Goal: Information Seeking & Learning: Learn about a topic

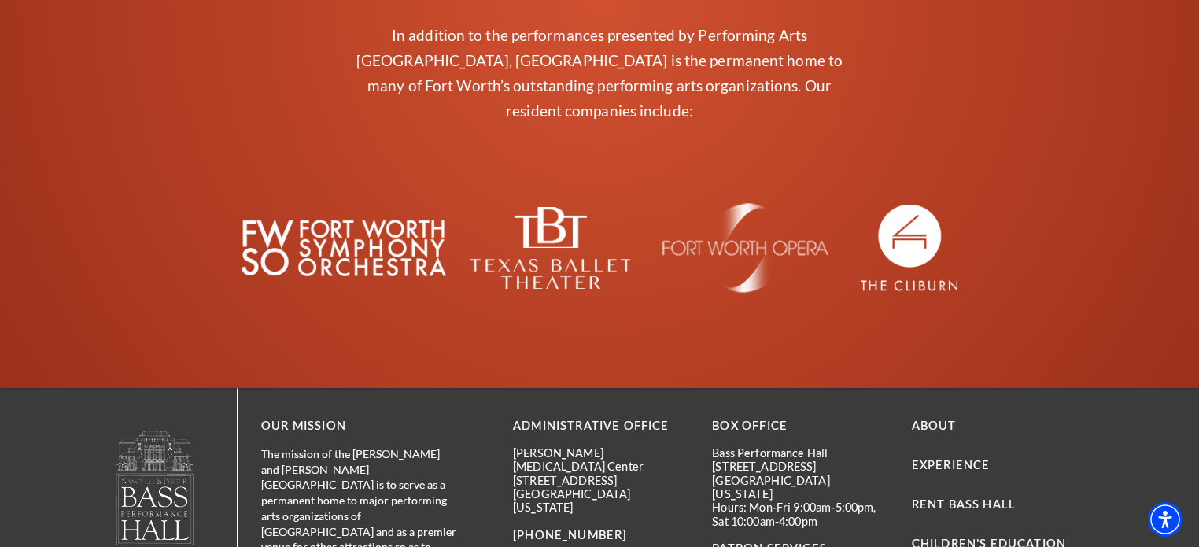
scroll to position [1571, 0]
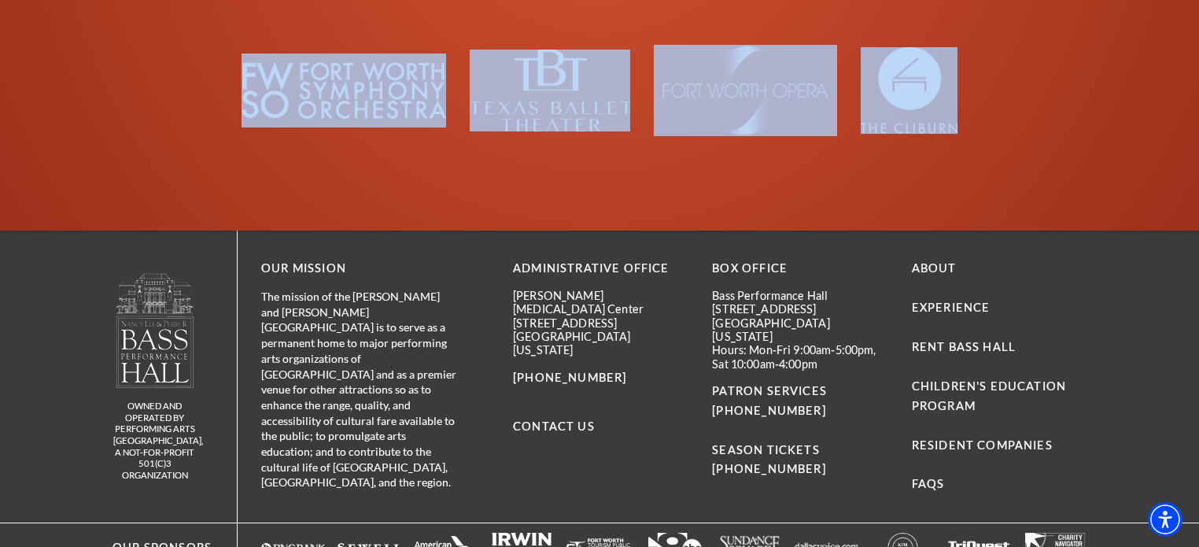
drag, startPoint x: 147, startPoint y: 40, endPoint x: 962, endPoint y: 38, distance: 815.0
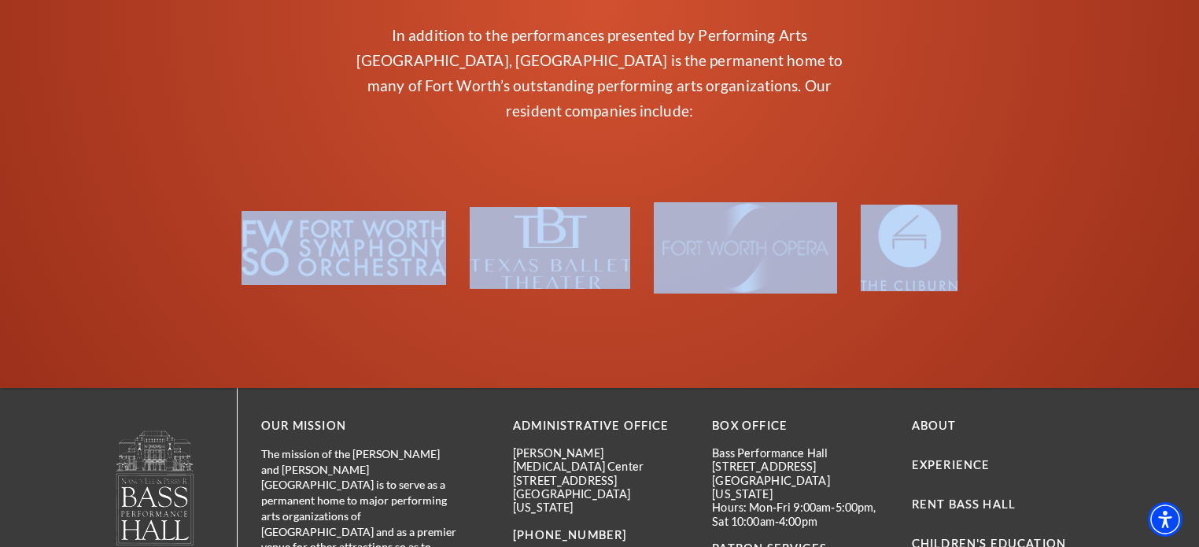
click at [1021, 220] on div "Resident Companies In addition to the performances presented by Performing Arts…" at bounding box center [599, 113] width 944 height 361
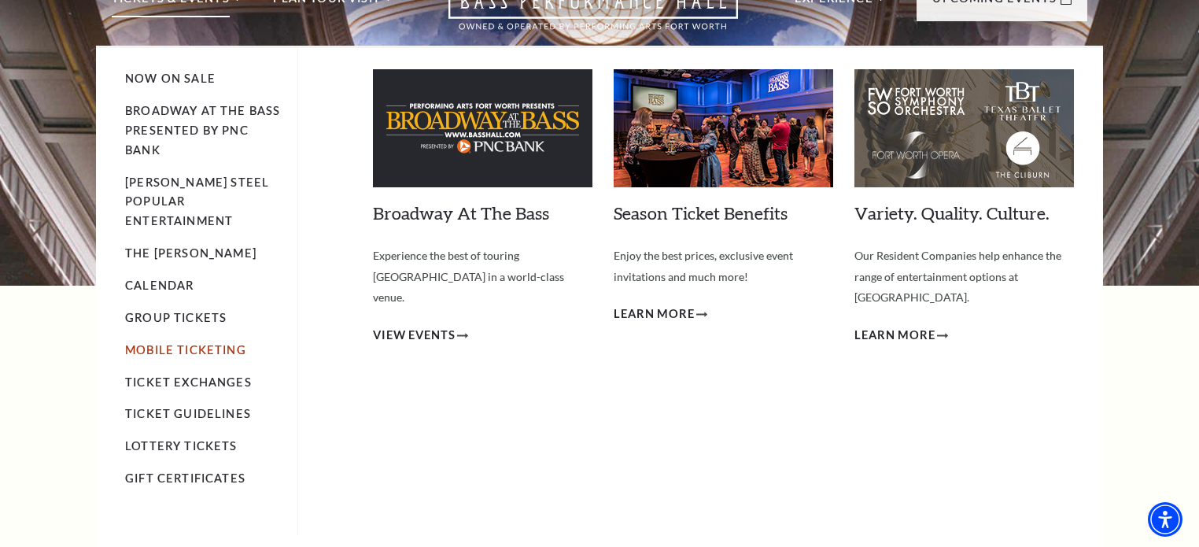
scroll to position [0, 0]
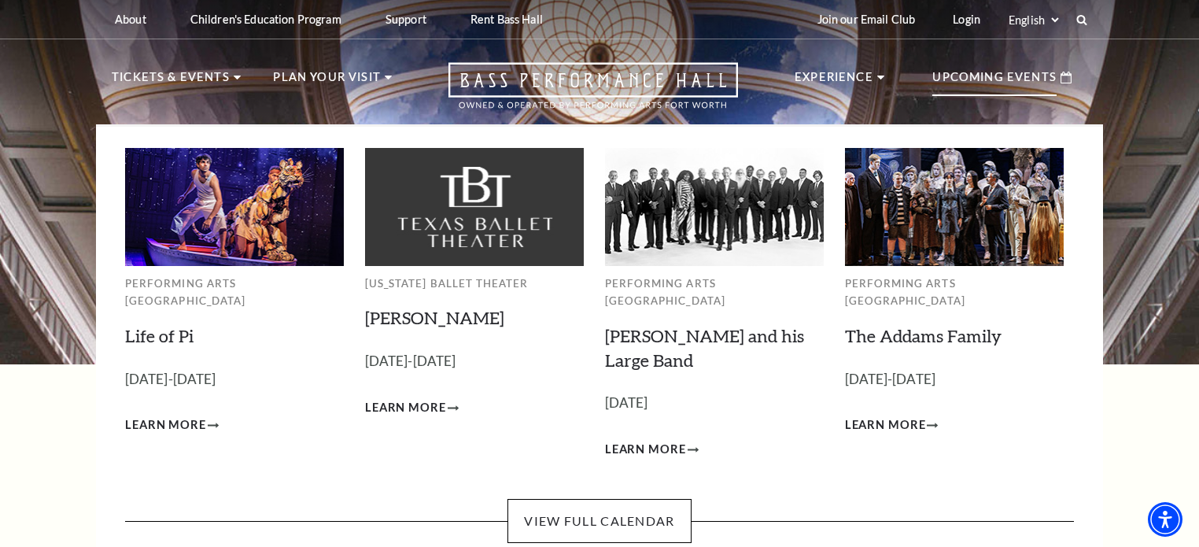
click at [980, 79] on p "Upcoming Events" at bounding box center [994, 82] width 124 height 28
click at [1032, 75] on p "Upcoming Events" at bounding box center [994, 82] width 124 height 28
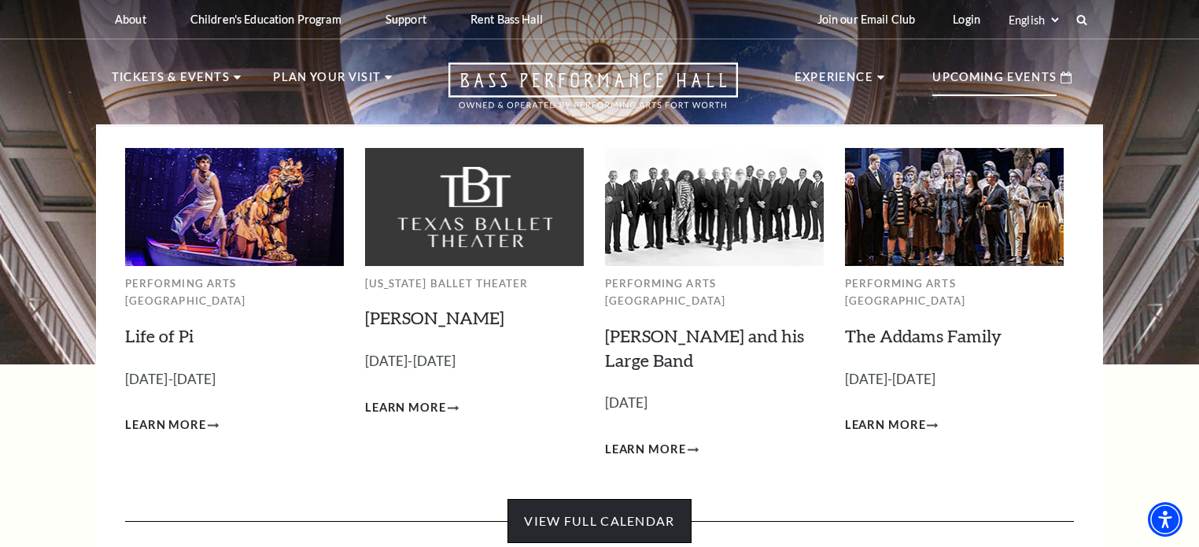
click at [617, 499] on link "View Full Calendar" at bounding box center [598, 521] width 183 height 44
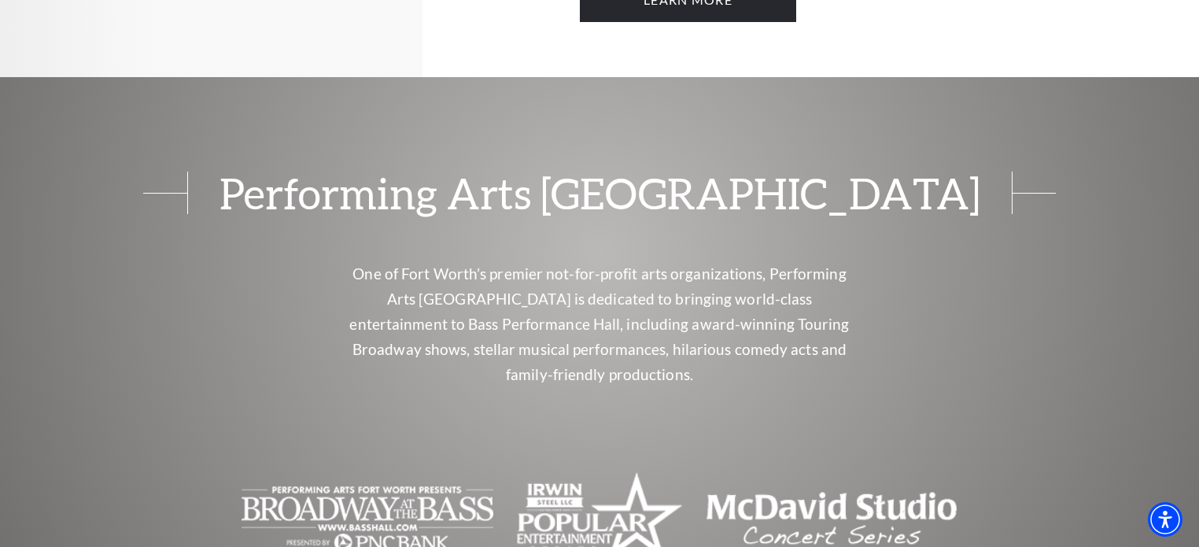
scroll to position [1992, 0]
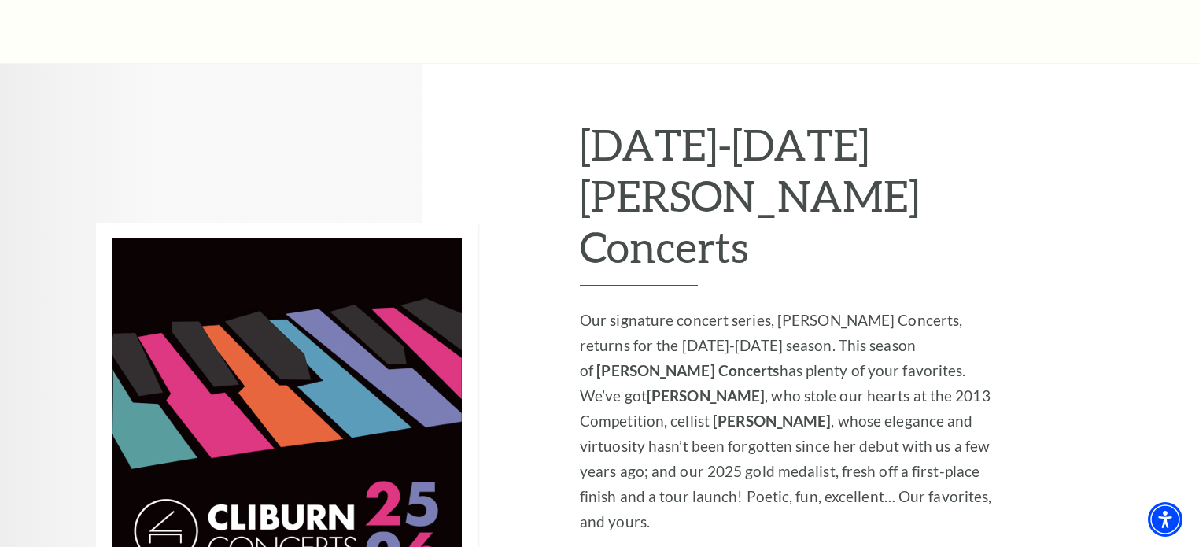
scroll to position [1180, 0]
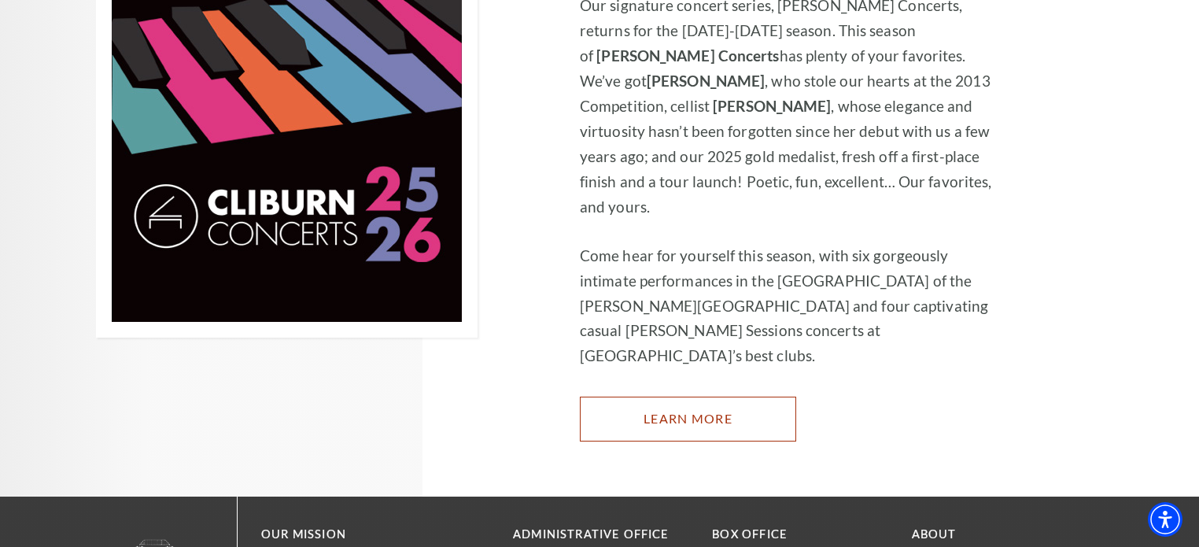
click at [607, 396] on link "Learn More" at bounding box center [688, 418] width 216 height 44
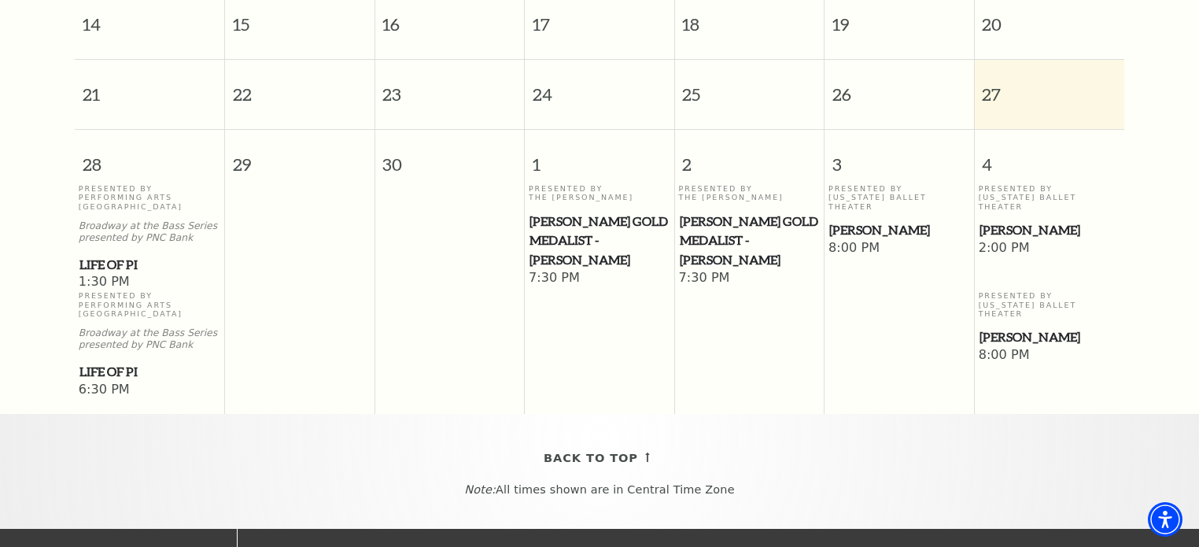
scroll to position [689, 0]
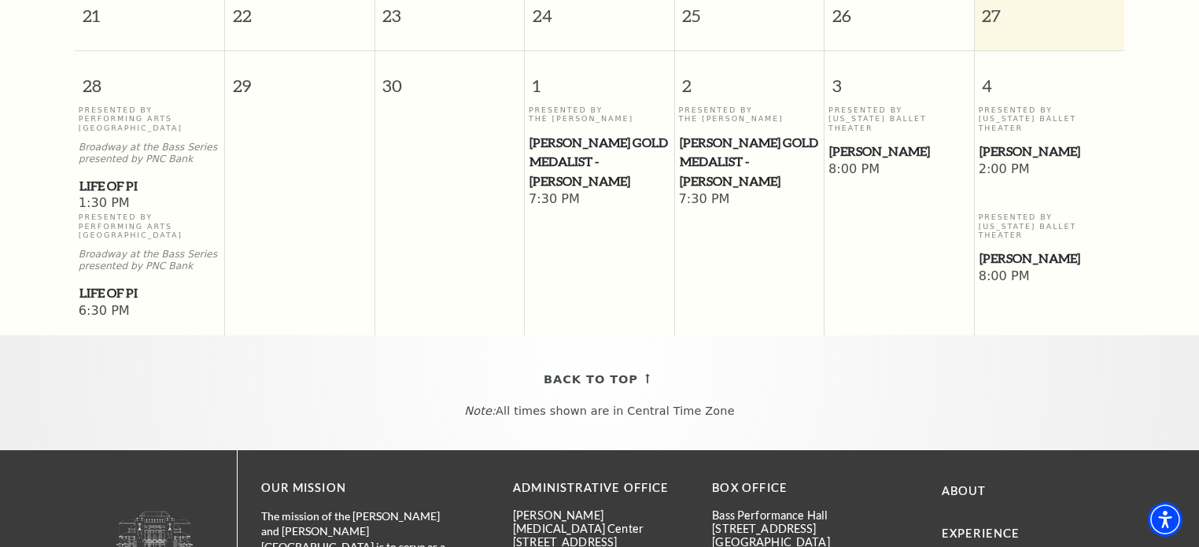
drag, startPoint x: 863, startPoint y: 124, endPoint x: 817, endPoint y: 219, distance: 106.6
click at [817, 219] on td "Presented By The Cliburn Cliburn Gold Medalist - Aristo Sham 7:30 PM" at bounding box center [749, 212] width 150 height 215
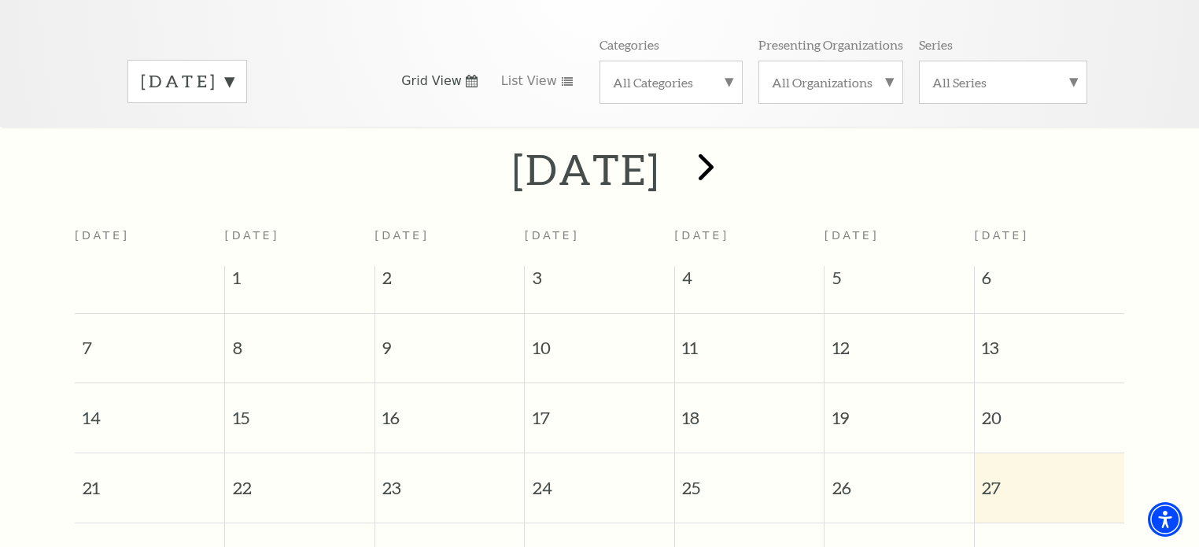
scroll to position [60, 0]
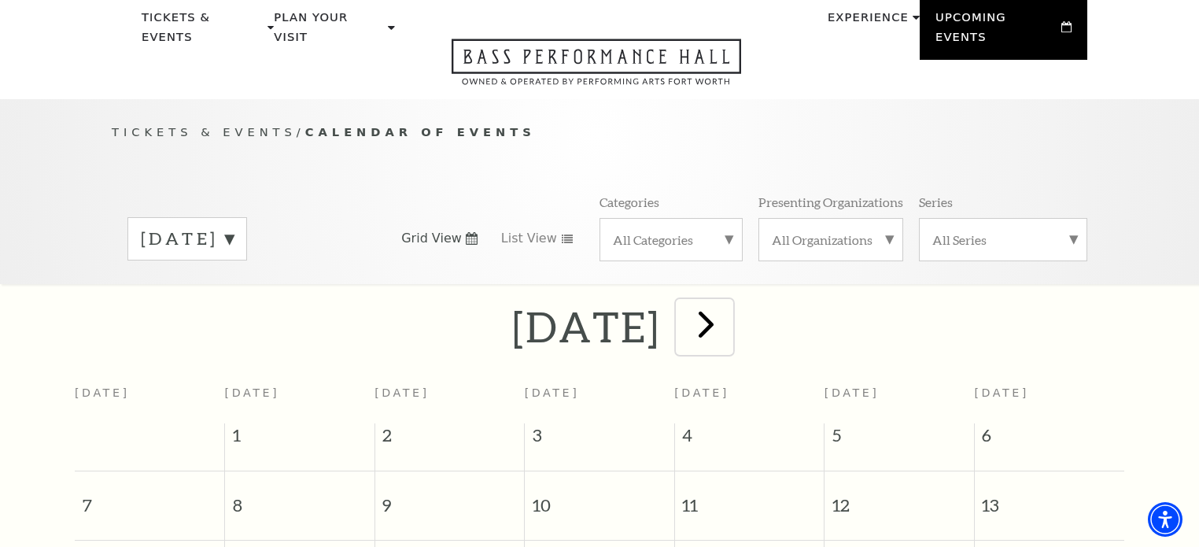
click at [728, 302] on span "next" at bounding box center [706, 323] width 45 height 45
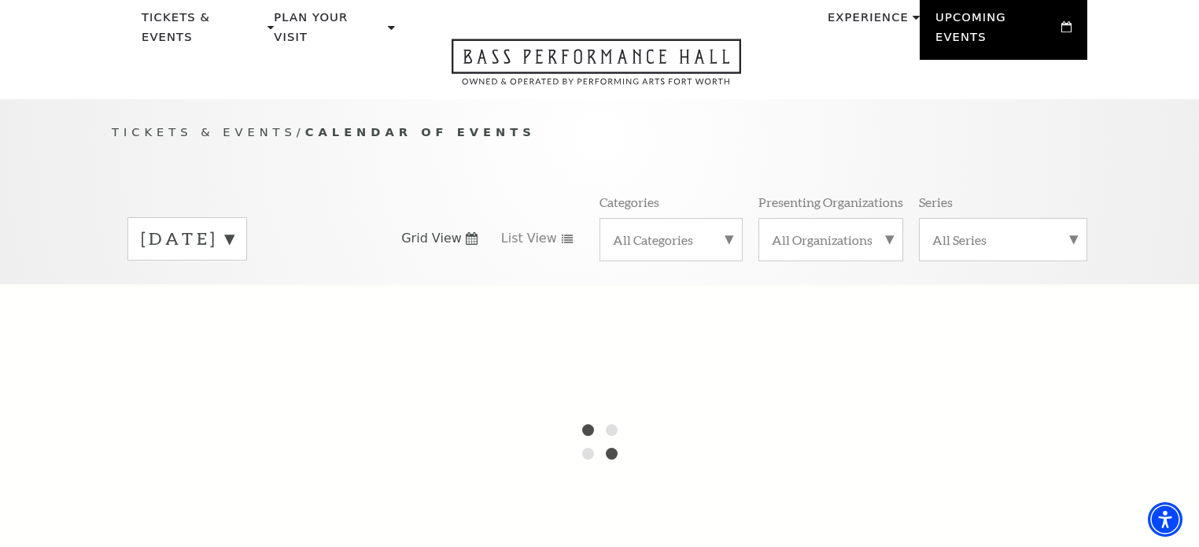
scroll to position [138, 0]
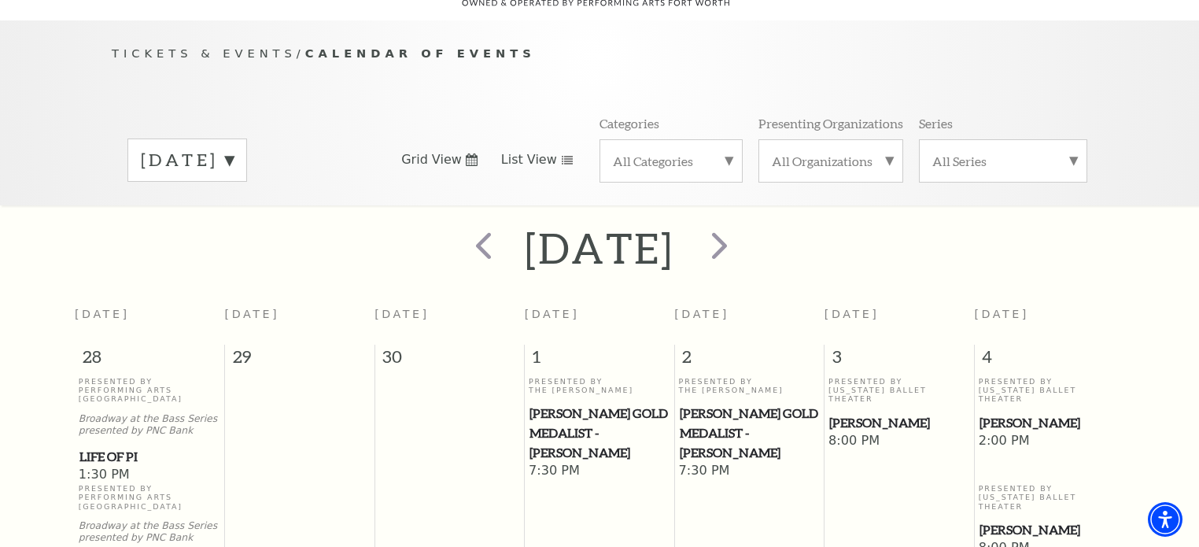
click at [558, 151] on link "List View" at bounding box center [537, 159] width 72 height 17
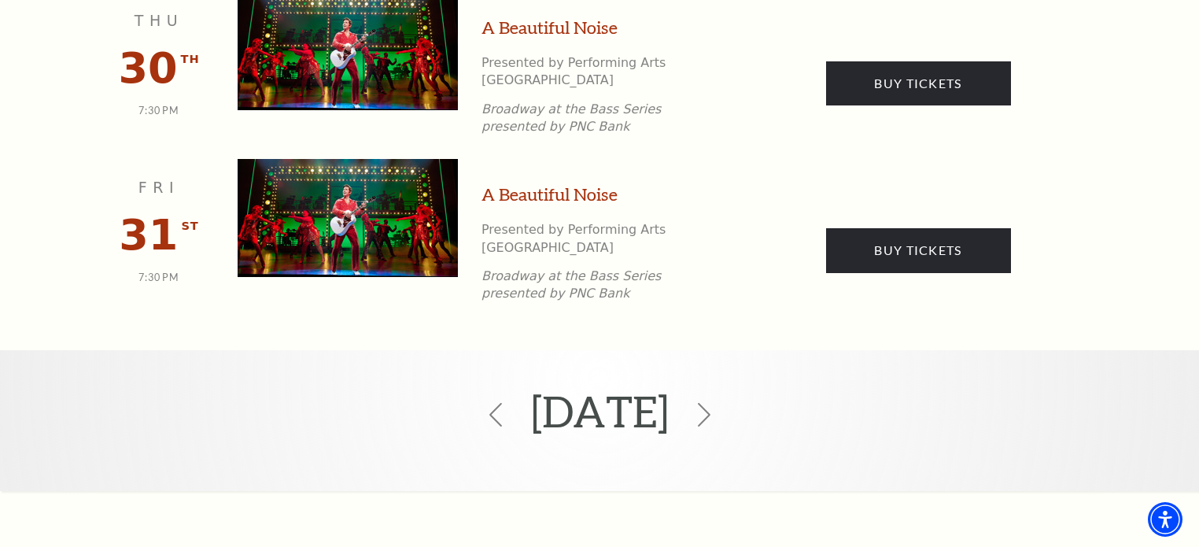
scroll to position [2656, 0]
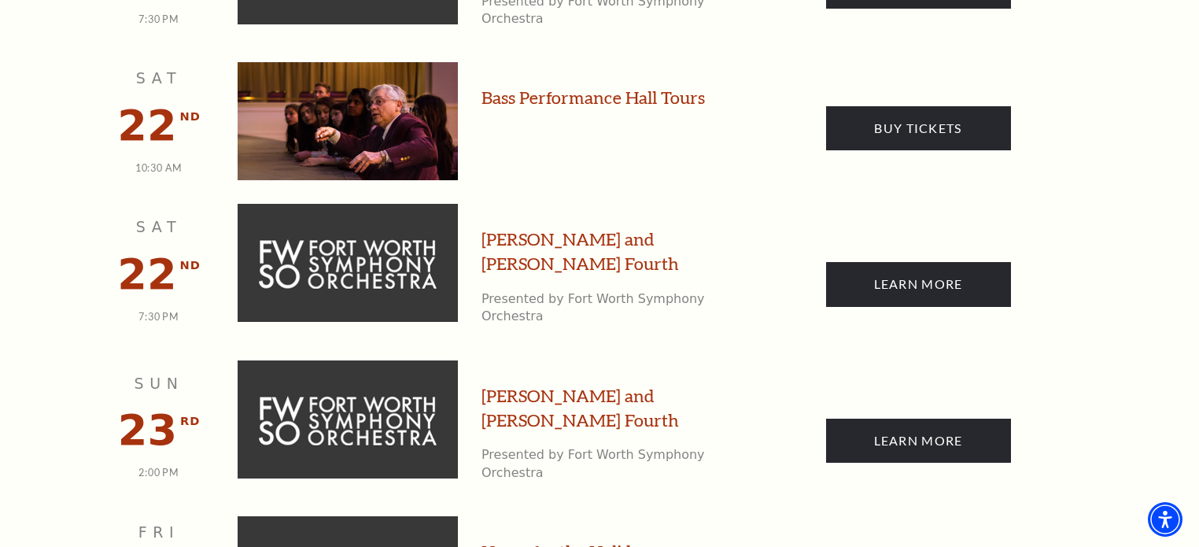
scroll to position [3600, 0]
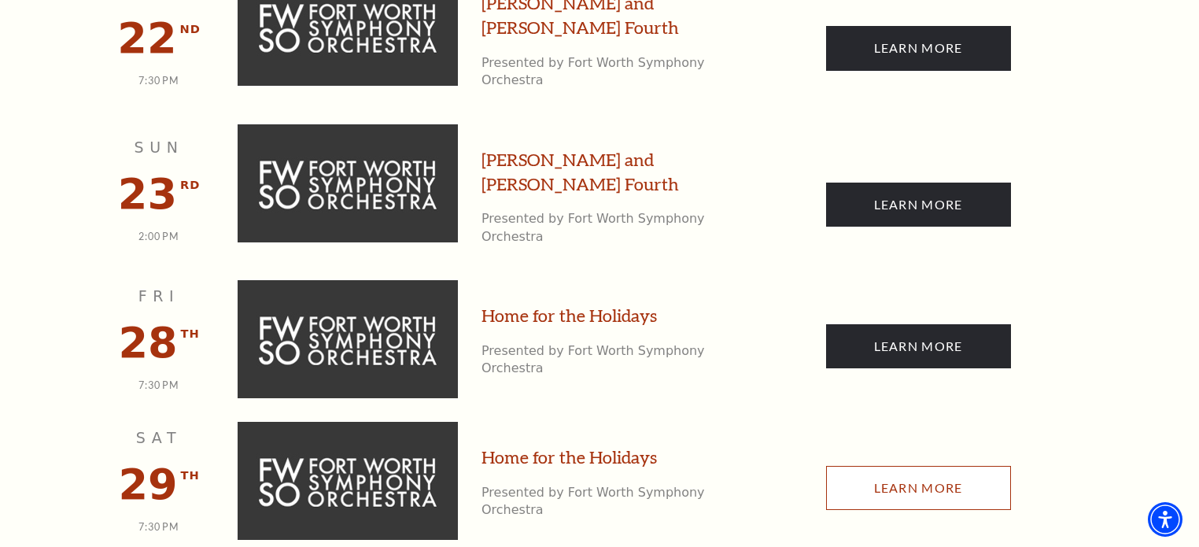
drag, startPoint x: 547, startPoint y: 150, endPoint x: 900, endPoint y: 190, distance: 355.5
click at [900, 466] on link "Learn More" at bounding box center [918, 488] width 185 height 44
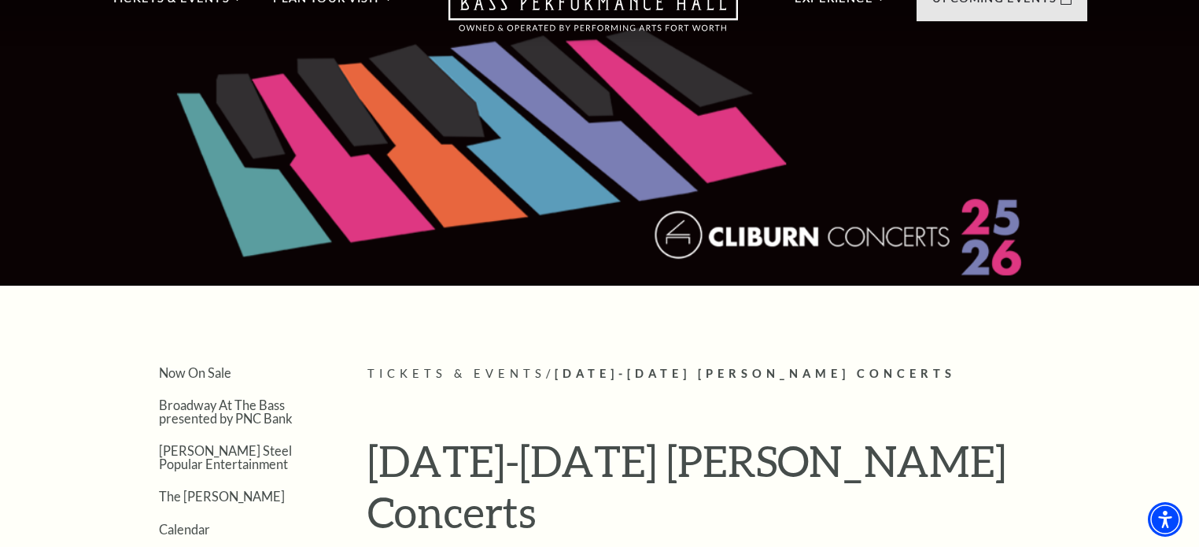
scroll to position [393, 0]
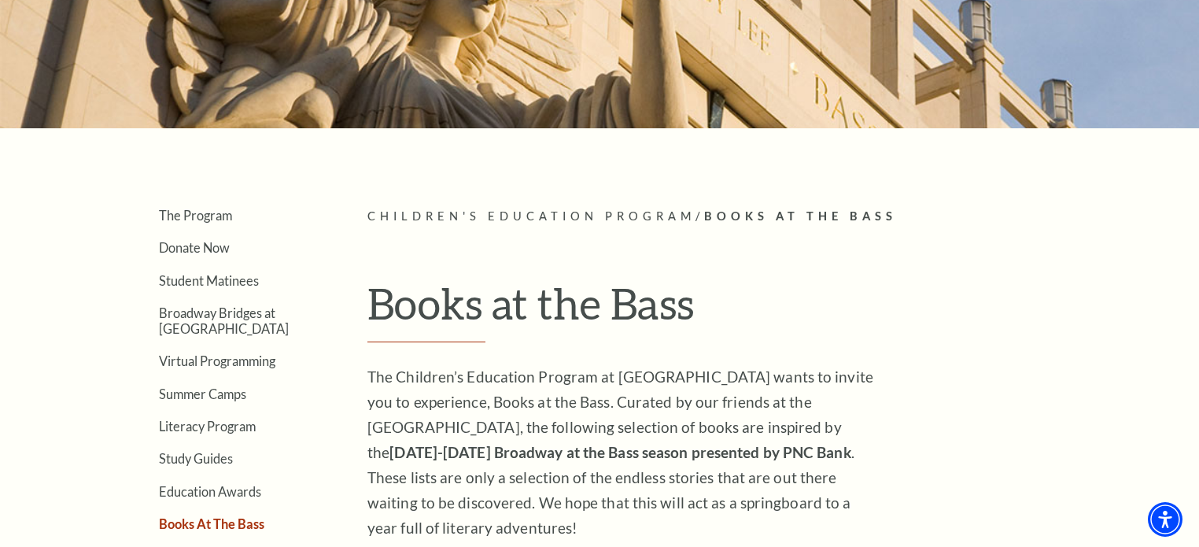
scroll to position [315, 0]
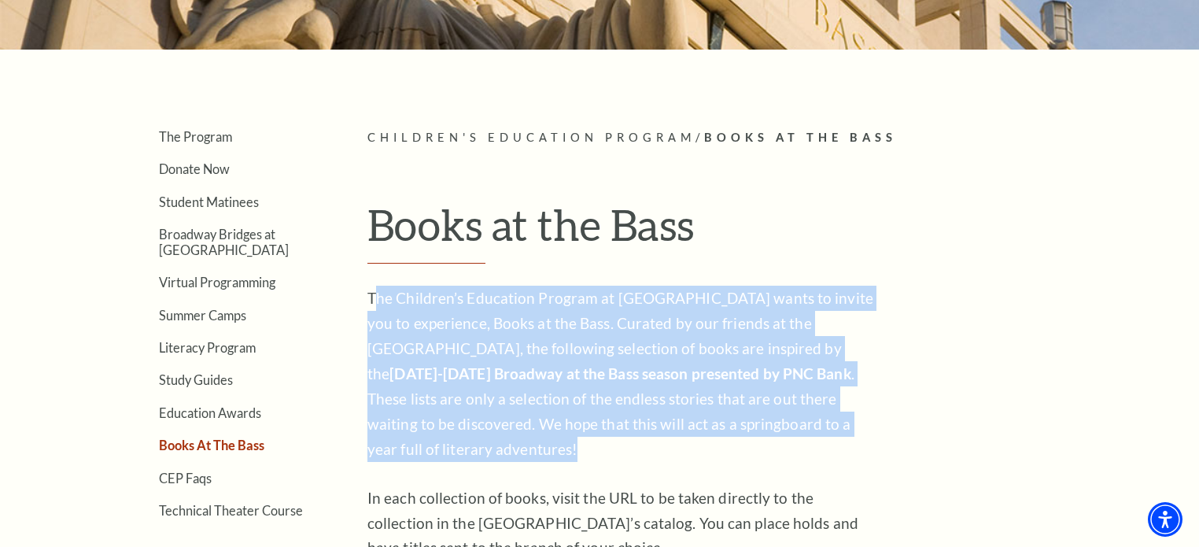
drag, startPoint x: 371, startPoint y: 286, endPoint x: 730, endPoint y: 443, distance: 391.4
click at [730, 443] on p "The Children’s Education Program at [GEOGRAPHIC_DATA] wants to invite you to ex…" at bounding box center [622, 374] width 511 height 176
click at [730, 443] on p "The Children’s Education Program at Bass Performance Hall wants to invite you t…" at bounding box center [622, 374] width 511 height 176
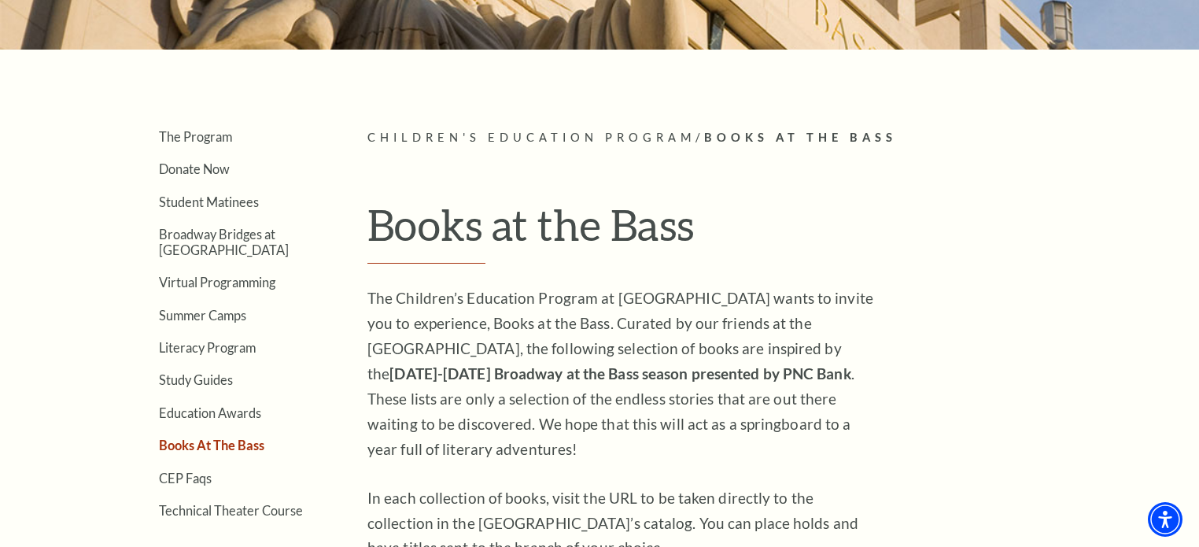
click at [730, 443] on p "The Children’s Education Program at Bass Performance Hall wants to invite you t…" at bounding box center [622, 374] width 511 height 176
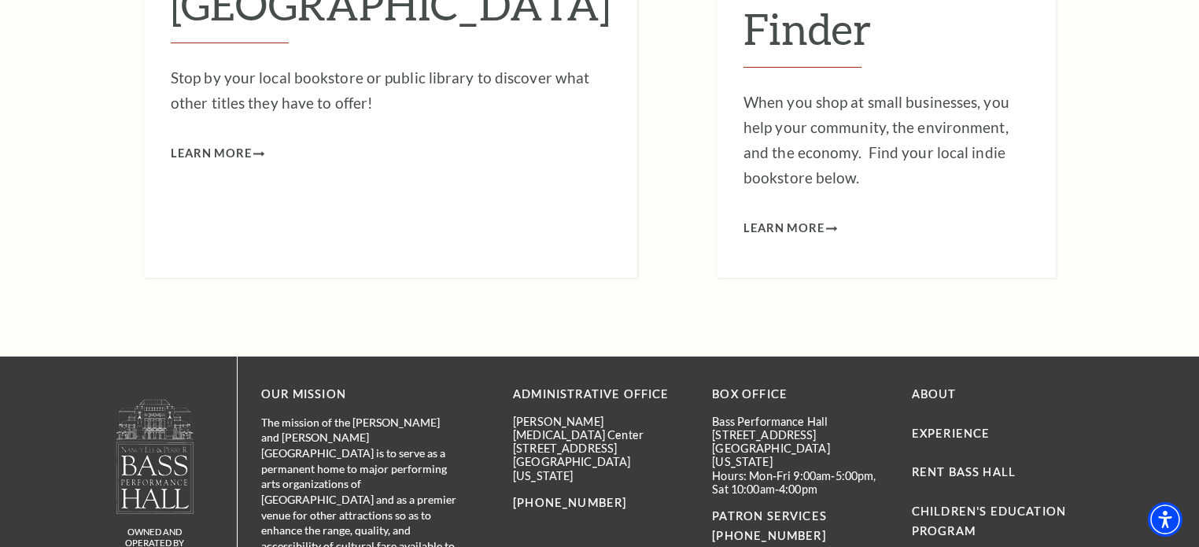
scroll to position [5428, 0]
